Goal: Navigation & Orientation: Find specific page/section

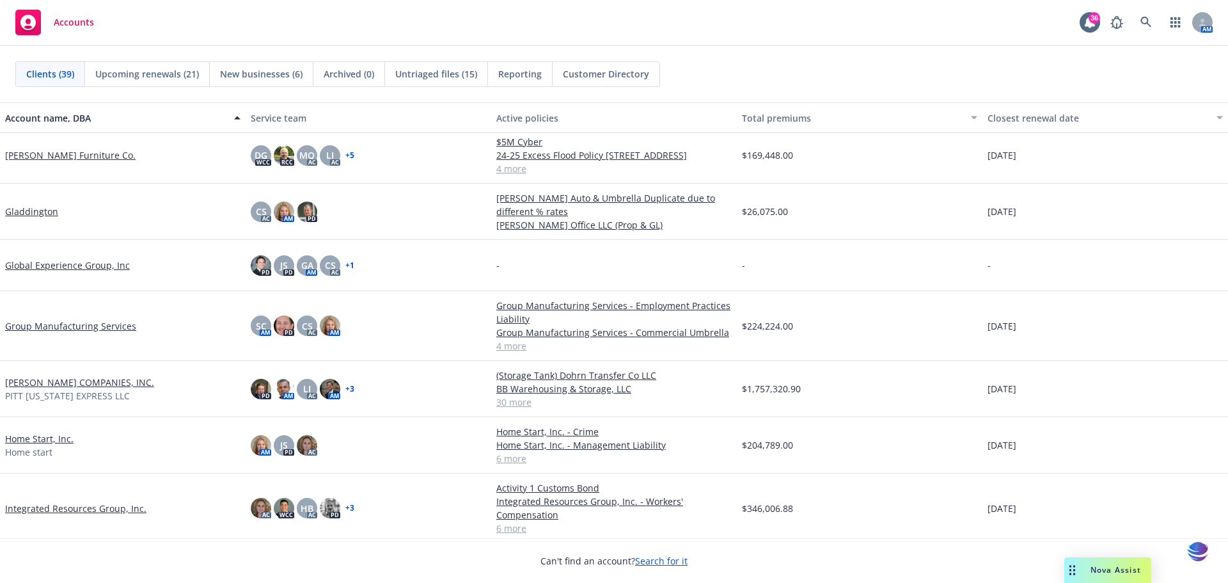
scroll to position [683, 0]
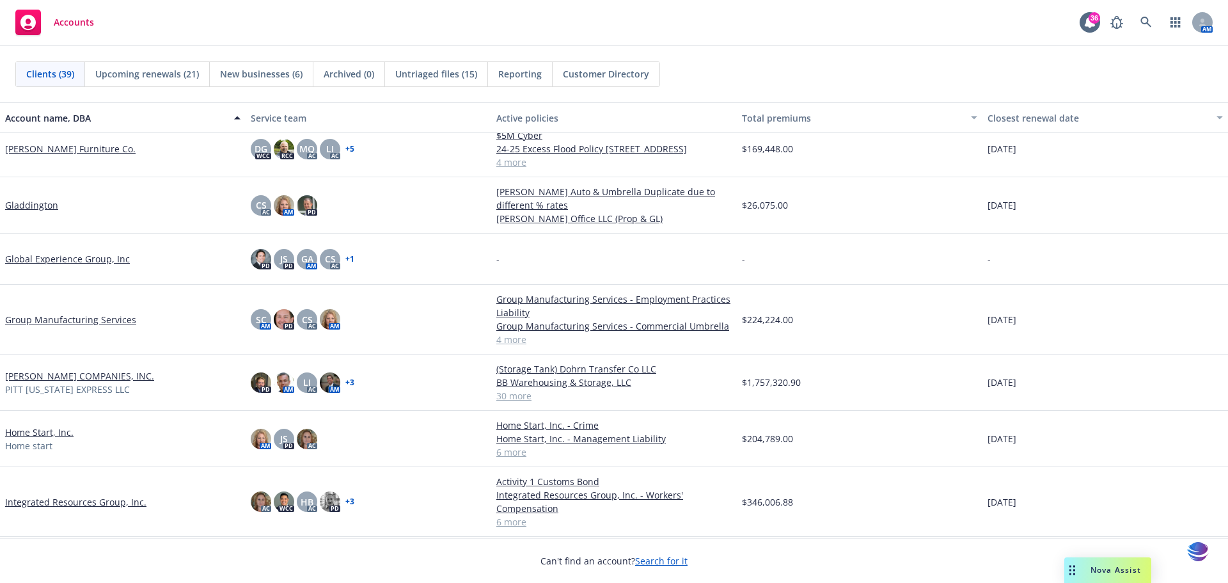
click at [33, 433] on link "Home Start, Inc." at bounding box center [39, 431] width 68 height 13
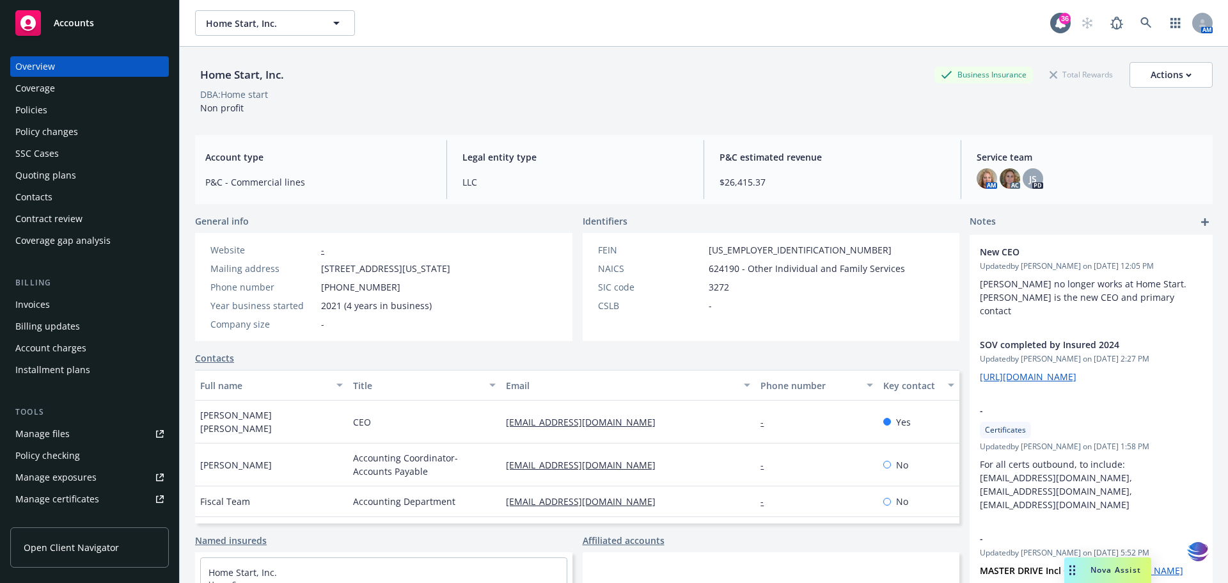
click at [45, 110] on div "Policies" at bounding box center [31, 110] width 32 height 20
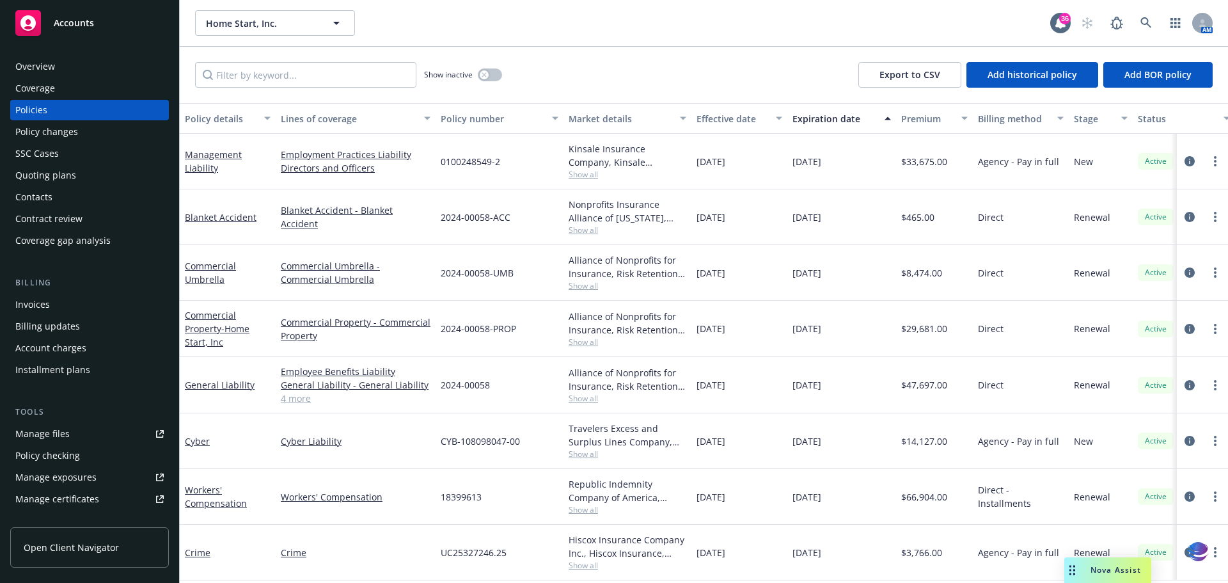
scroll to position [7, 0]
